Goal: Task Accomplishment & Management: Use online tool/utility

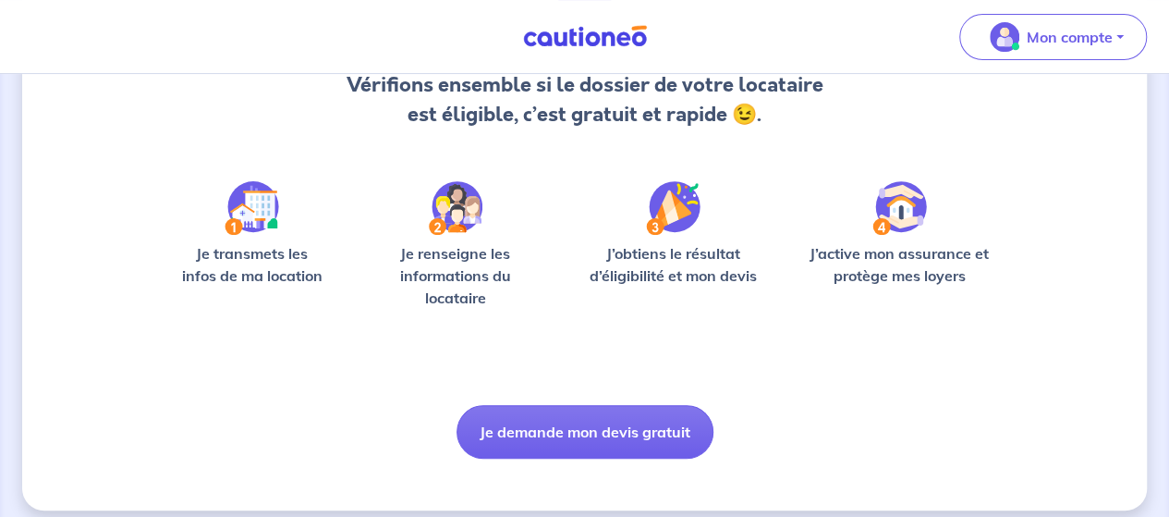
scroll to position [226, 0]
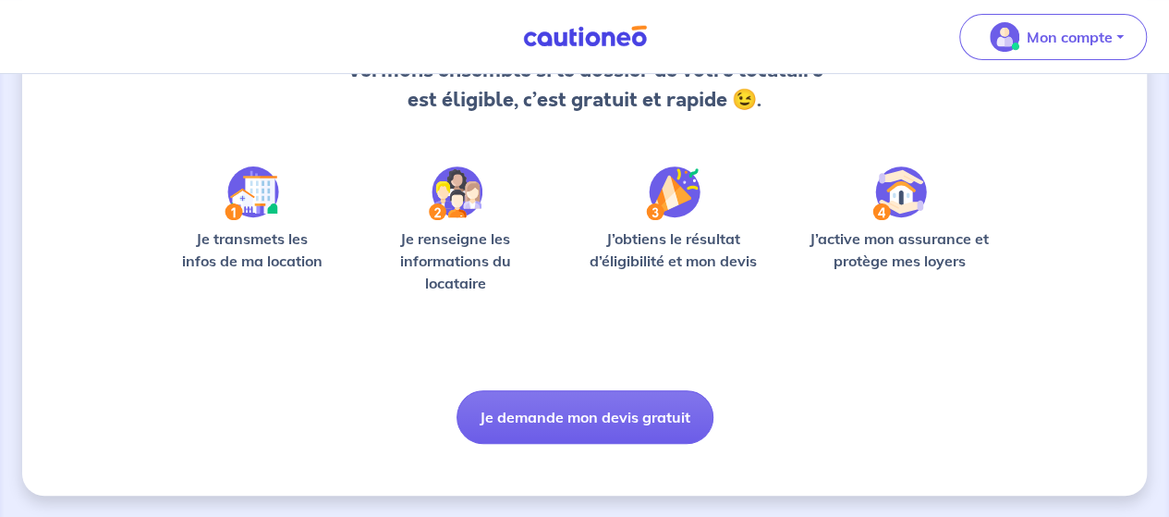
click at [474, 224] on div "Je renseigne les informations du locataire" at bounding box center [455, 237] width 184 height 142
click at [459, 253] on p "Je renseigne les informations du locataire" at bounding box center [455, 260] width 184 height 67
click at [463, 185] on img at bounding box center [456, 193] width 54 height 54
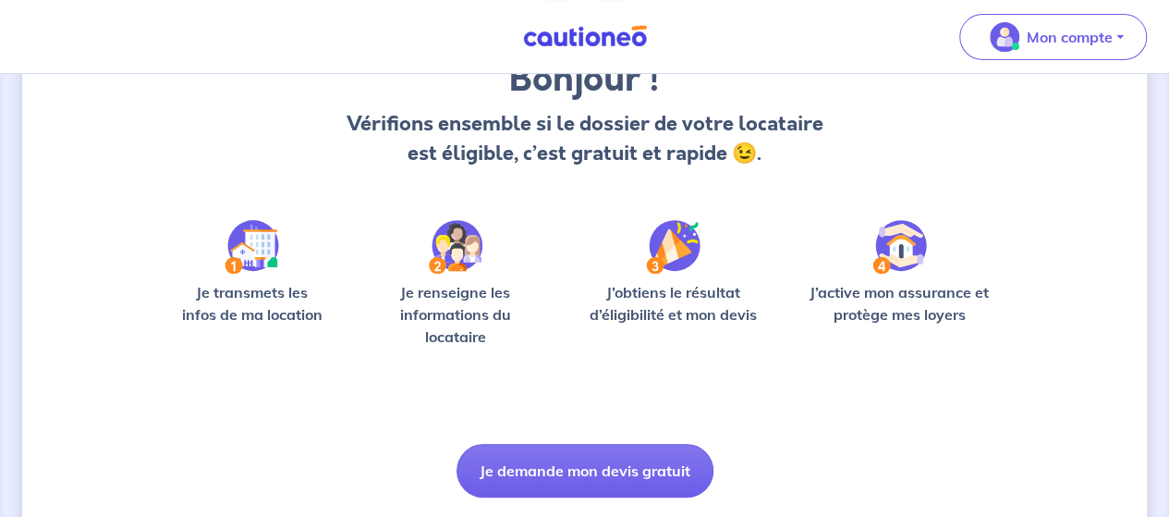
scroll to position [41, 0]
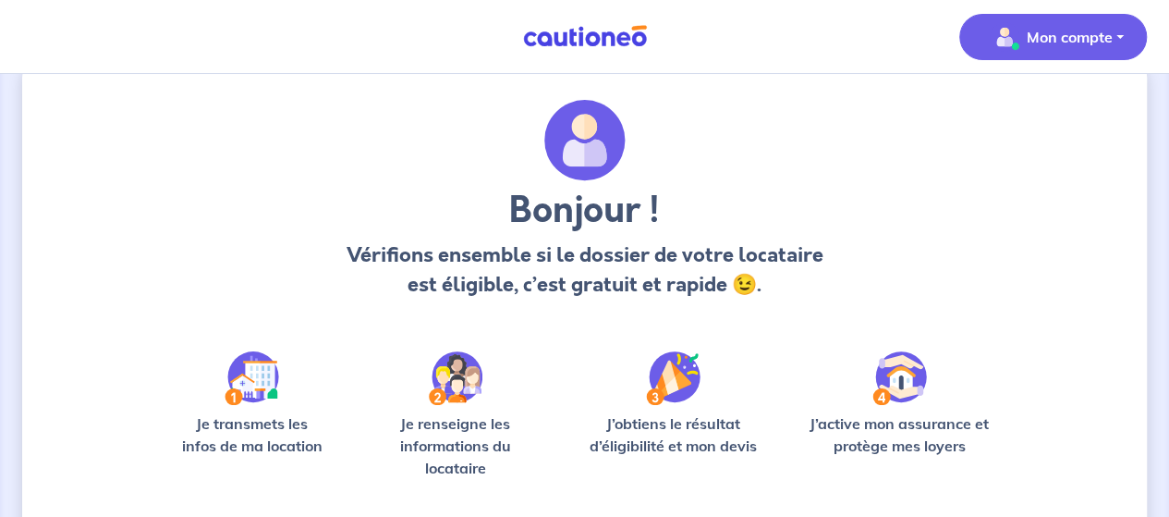
click at [1102, 32] on p "Mon compte" at bounding box center [1070, 37] width 86 height 22
click at [1071, 35] on p "Mon compte" at bounding box center [1070, 37] width 86 height 22
click at [1051, 110] on link "Mes informations" at bounding box center [1034, 115] width 149 height 30
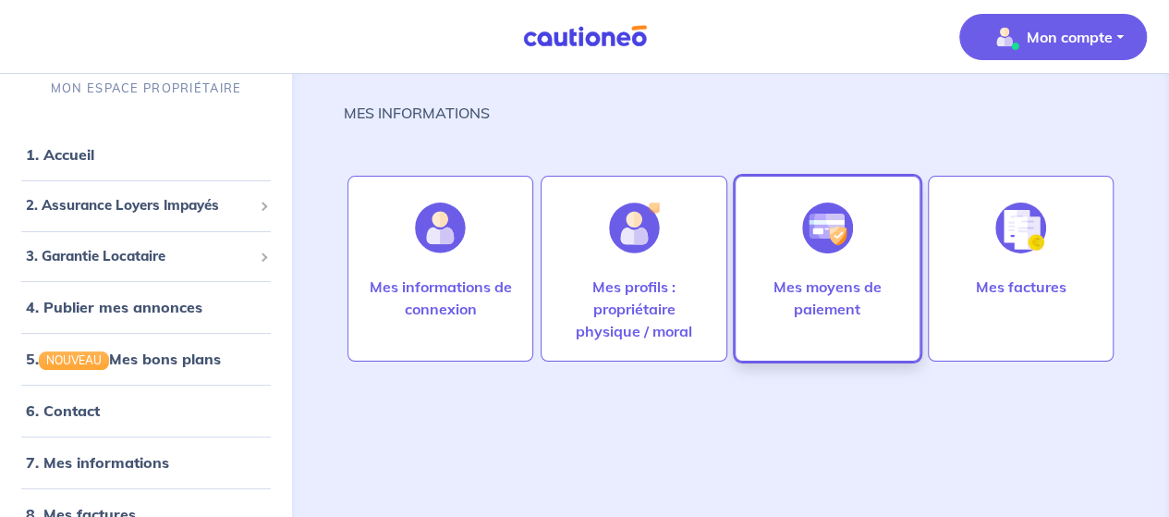
scroll to position [22, 0]
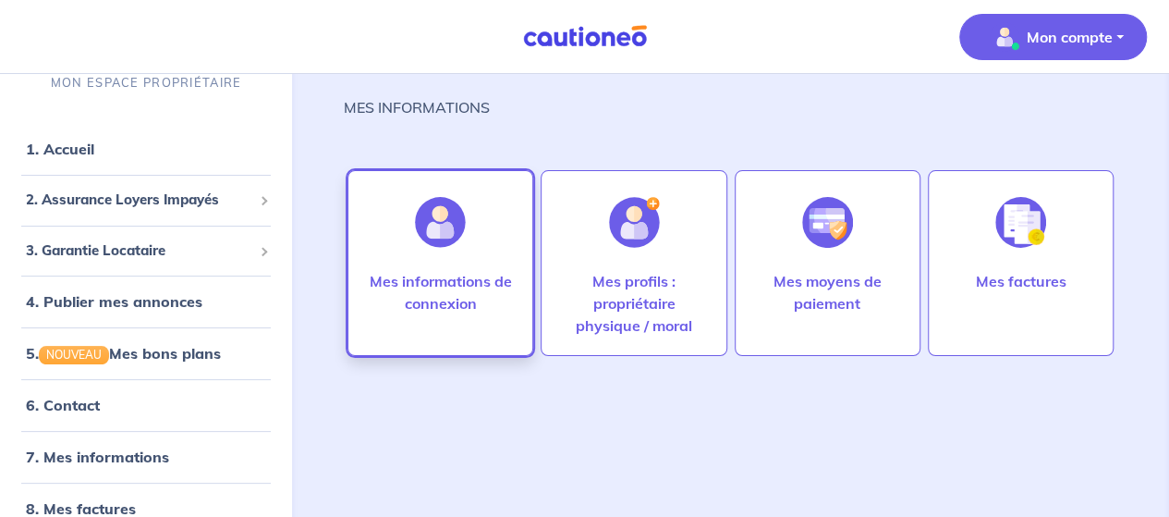
click at [443, 271] on p "Mes informations de connexion" at bounding box center [440, 292] width 147 height 44
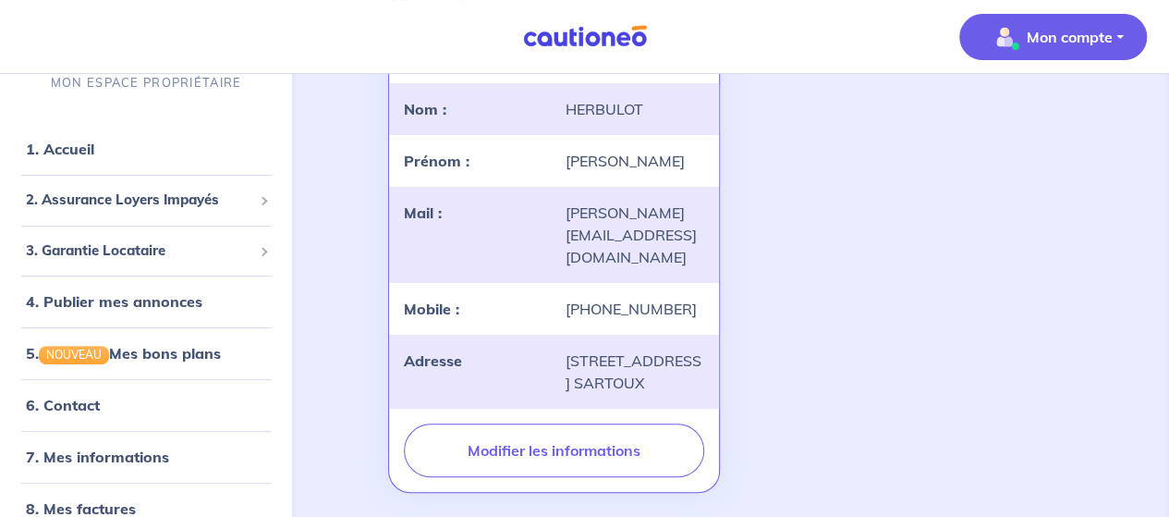
scroll to position [277, 0]
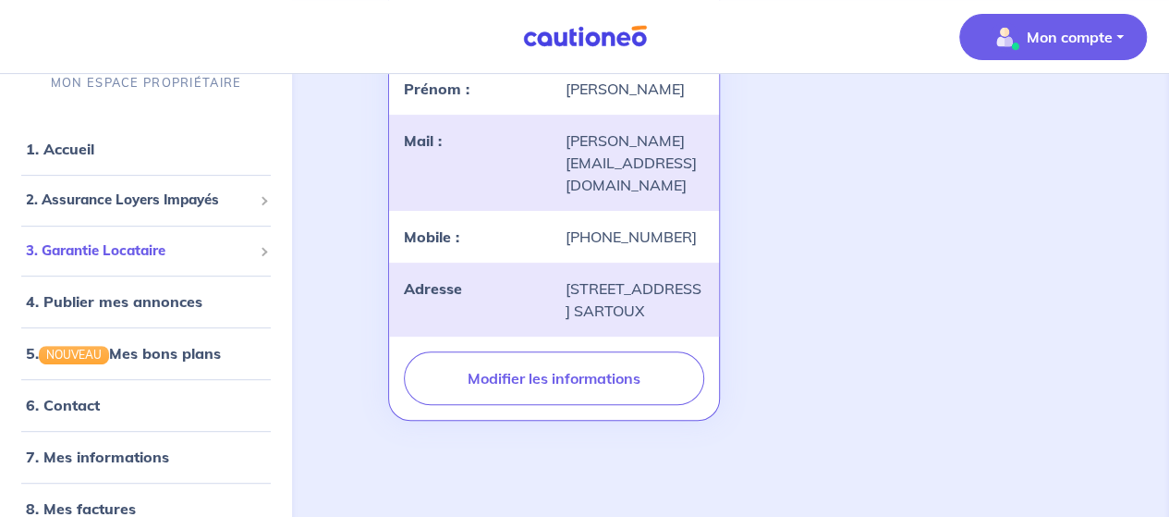
click at [110, 247] on span "3. Garantie Locataire" at bounding box center [139, 249] width 226 height 21
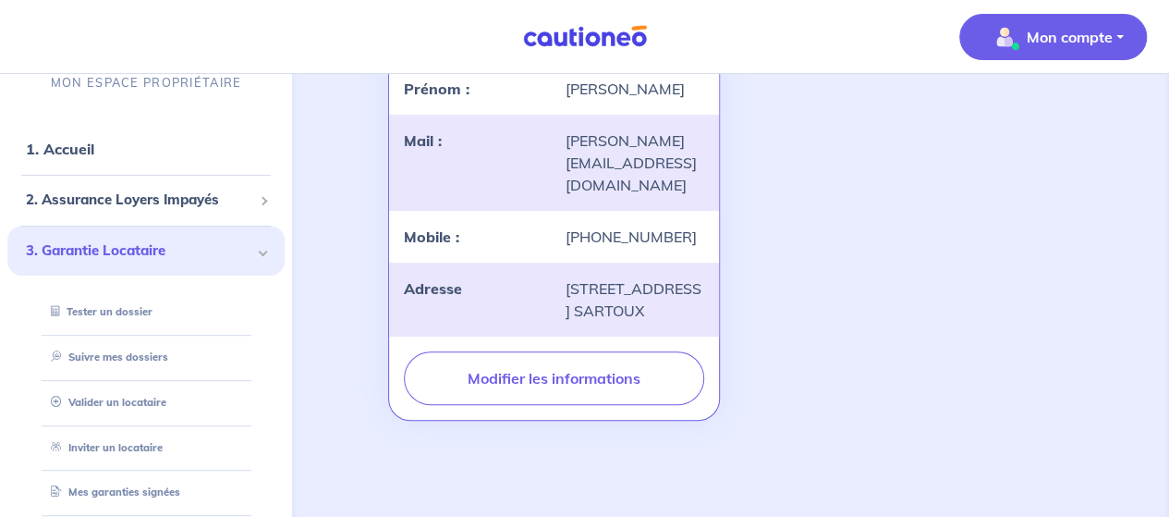
click at [110, 247] on span "3. Garantie Locataire" at bounding box center [139, 249] width 226 height 21
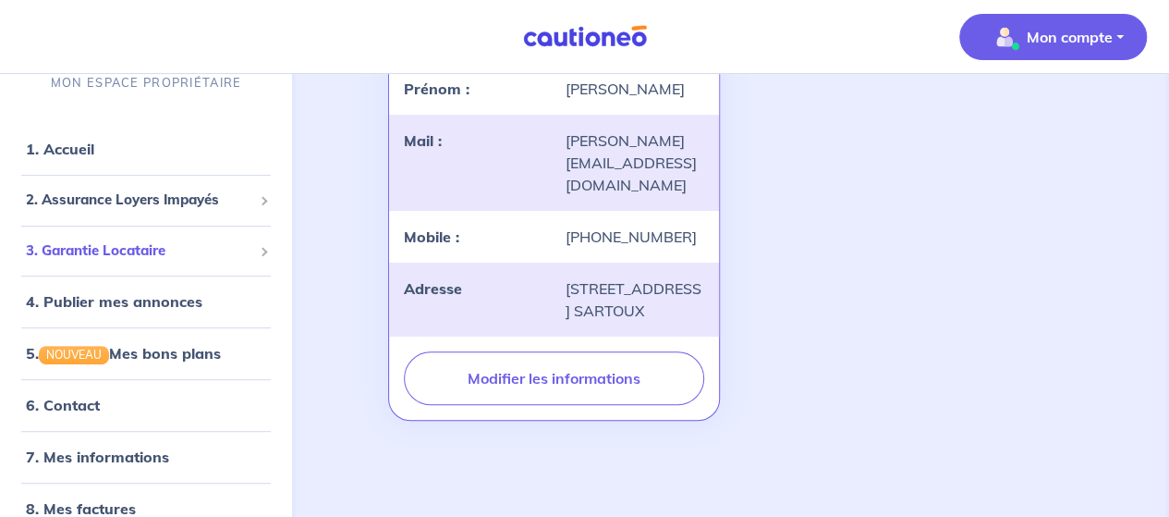
click at [105, 246] on span "3. Garantie Locataire" at bounding box center [139, 249] width 226 height 21
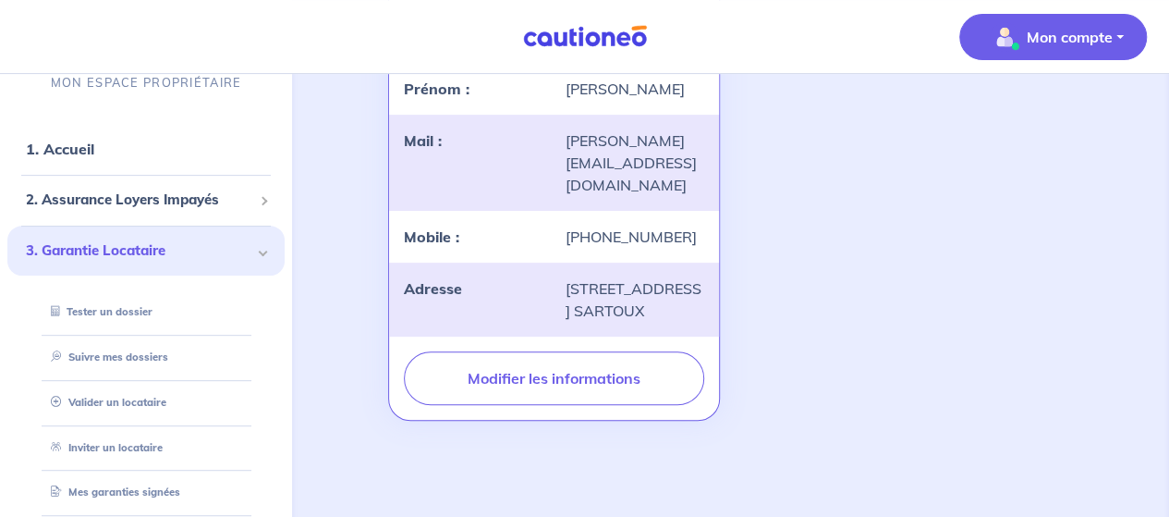
click at [977, 152] on div "MON COMPTE landlord-id BAh7CEkiCGdpZAY6BkVUSSJWZ2lkOi8vY2F1dGlvbmVvLWNvcmUvVXNl…" at bounding box center [730, 191] width 707 height 473
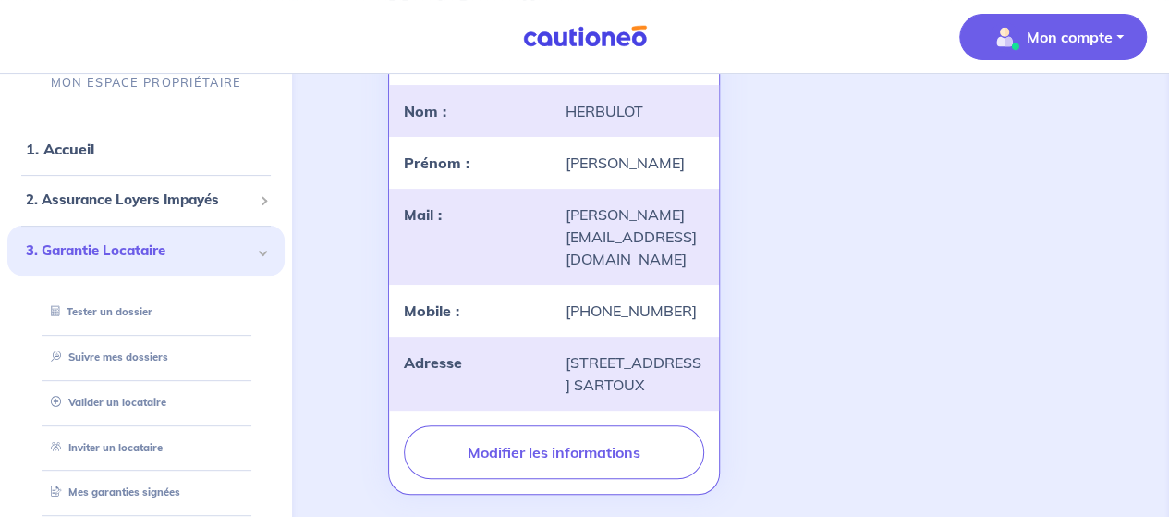
scroll to position [0, 0]
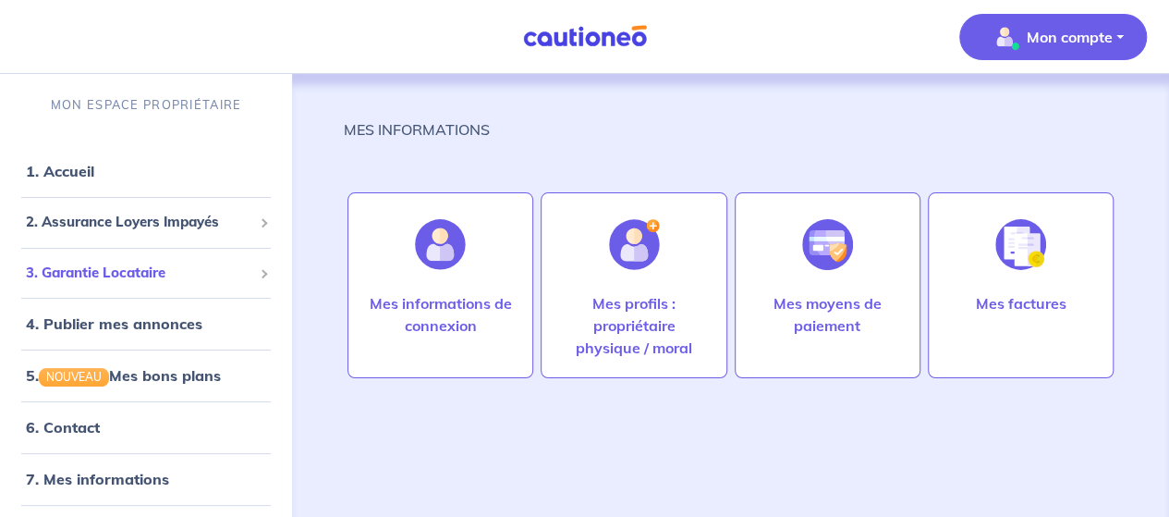
click at [61, 266] on span "3. Garantie Locataire" at bounding box center [139, 273] width 226 height 21
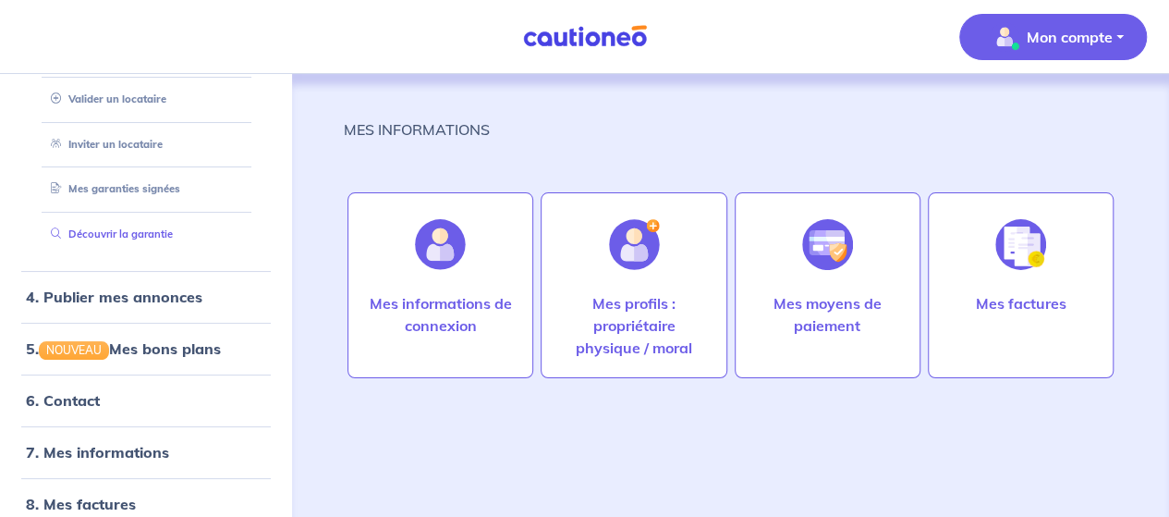
scroll to position [233, 0]
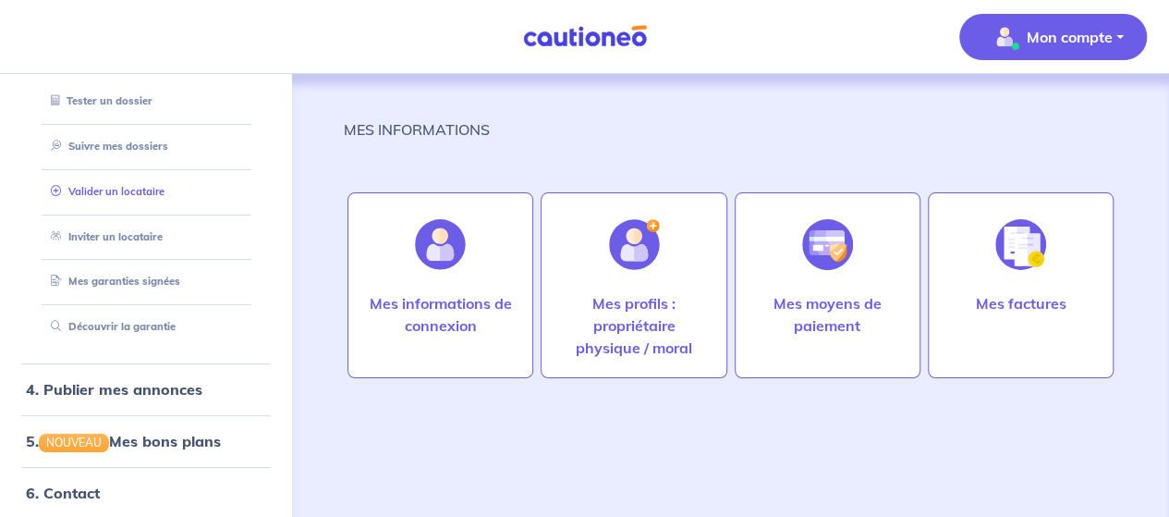
click at [128, 190] on link "Valider un locataire" at bounding box center [103, 191] width 121 height 13
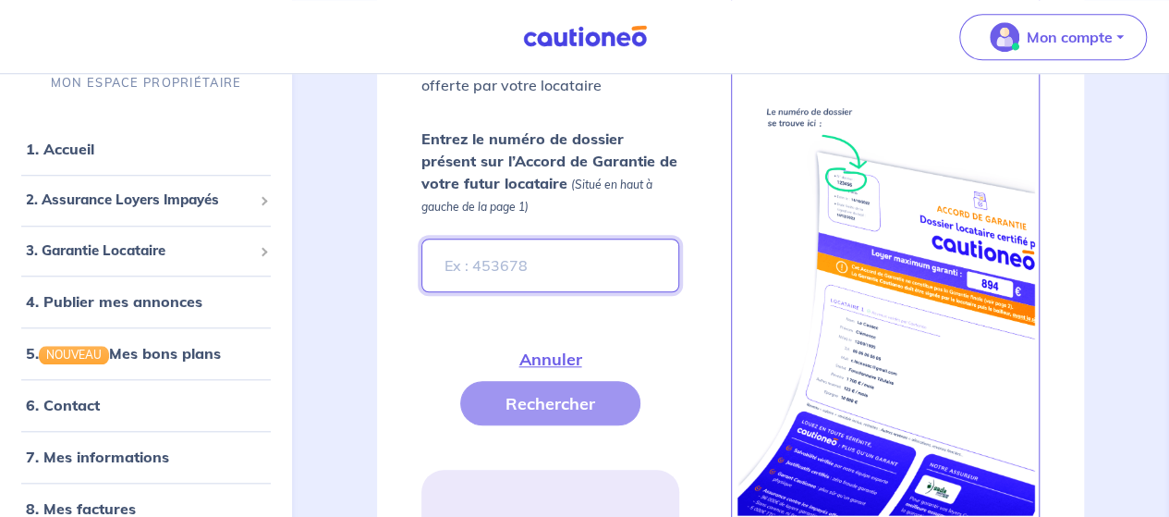
scroll to position [738, 0]
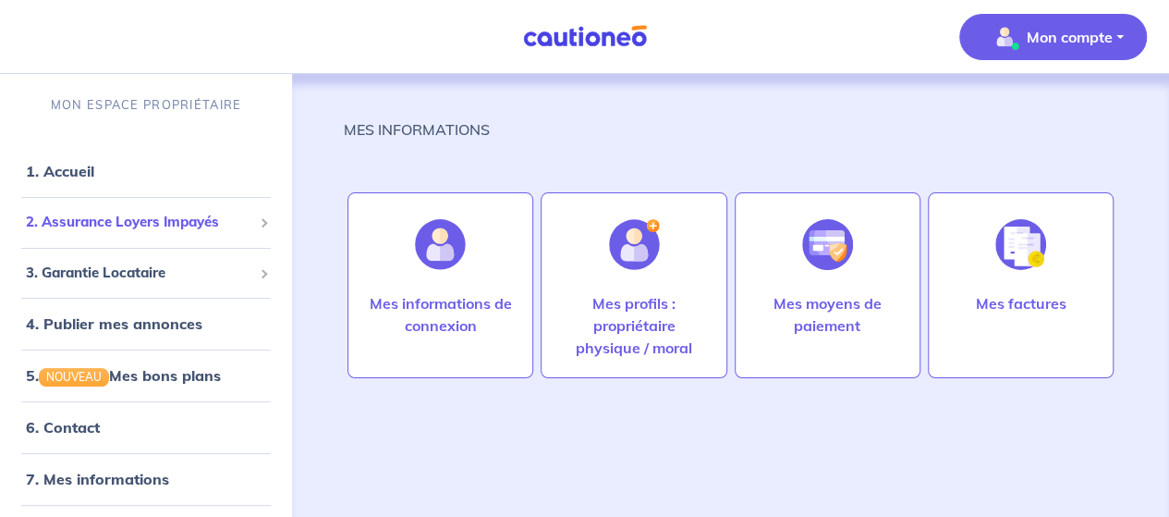
click at [160, 214] on span "2. Assurance Loyers Impayés" at bounding box center [139, 222] width 226 height 21
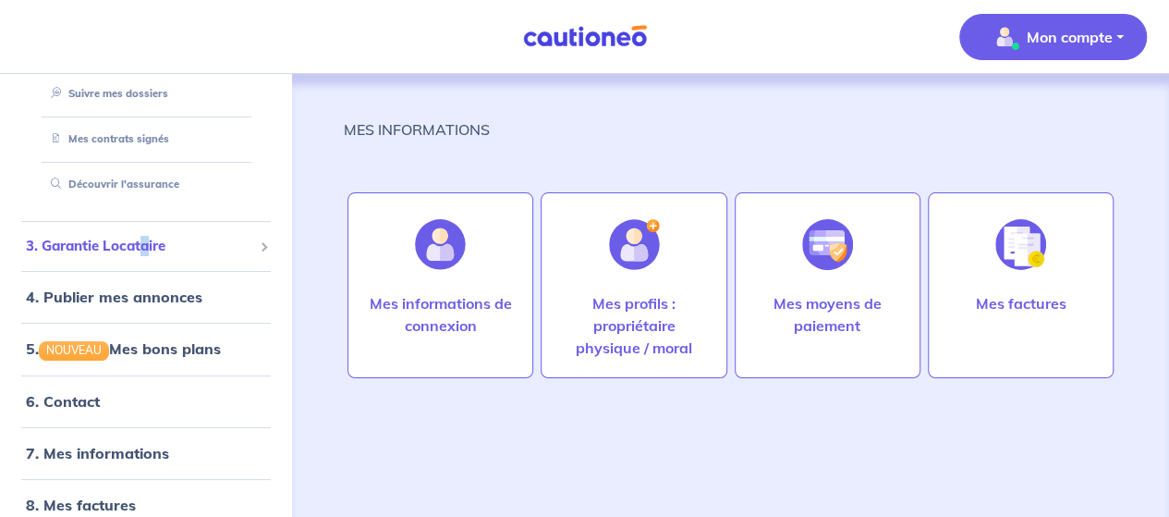
click at [147, 236] on span "3. Garantie Locataire" at bounding box center [139, 246] width 226 height 21
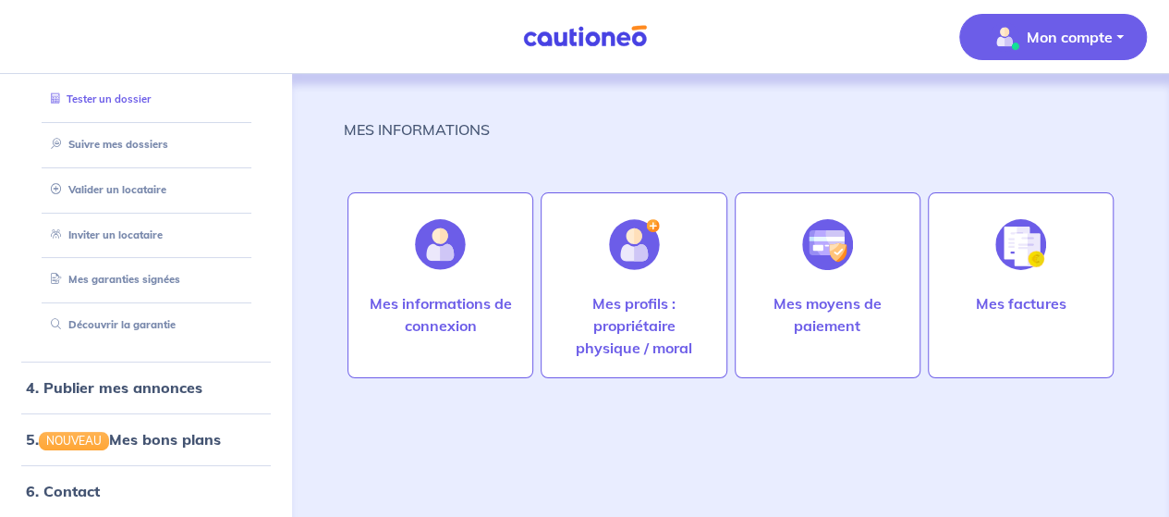
click at [124, 96] on link "Tester un dossier" at bounding box center [96, 98] width 107 height 13
